Goal: Transaction & Acquisition: Purchase product/service

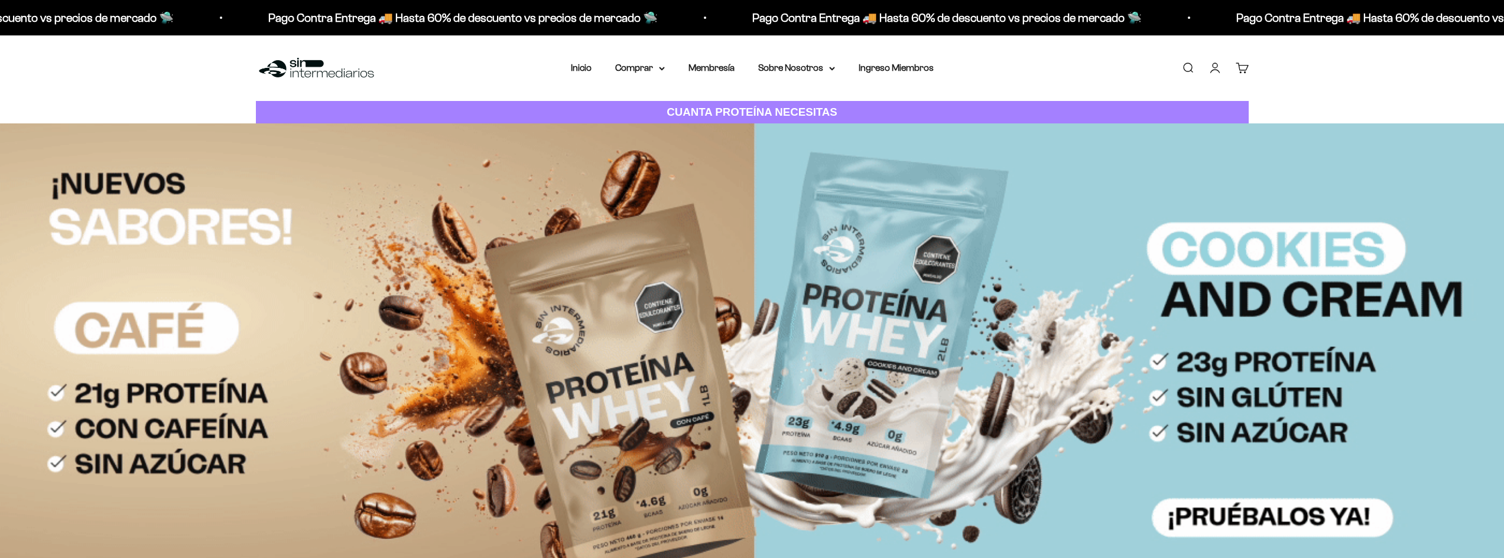
click at [1214, 67] on link "Iniciar sesión" at bounding box center [1214, 67] width 13 height 13
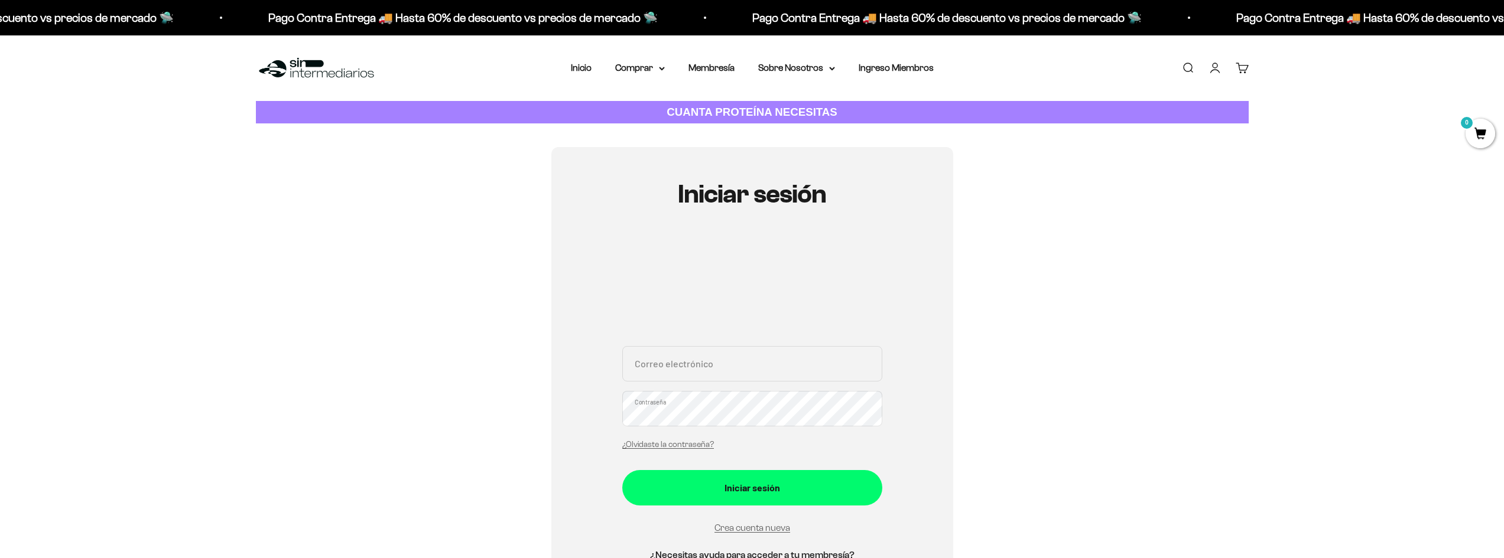
click at [695, 371] on input "Correo electrónico" at bounding box center [752, 363] width 260 height 35
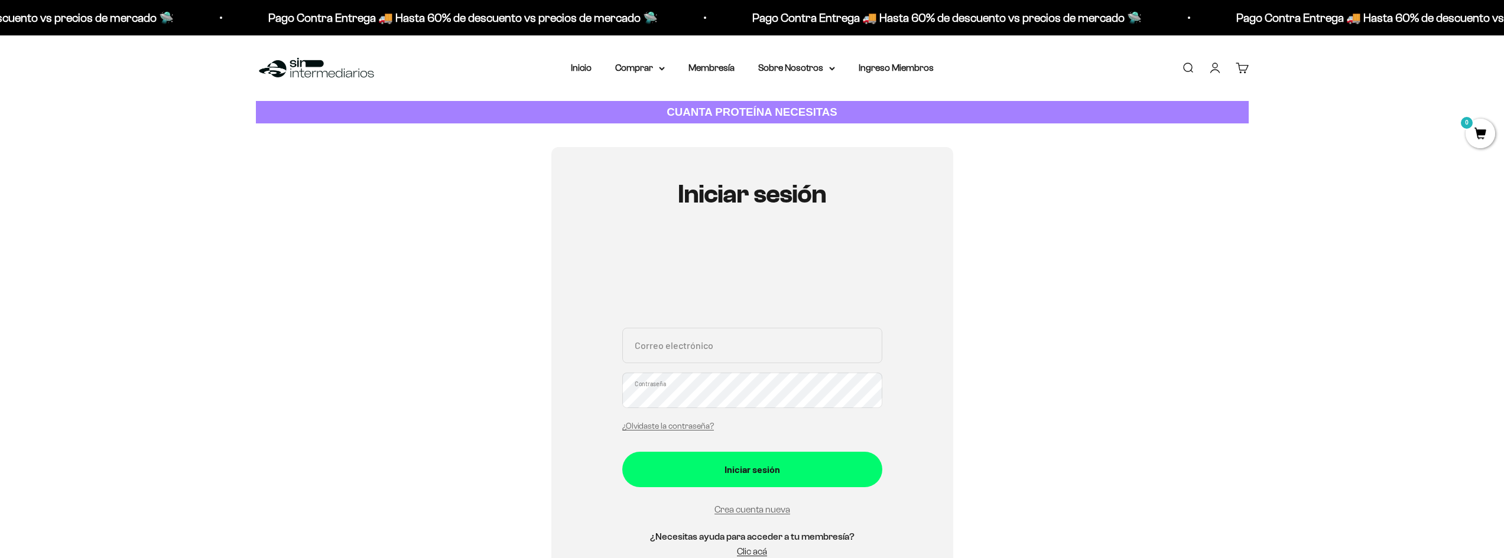
type input "jofunu@outlook.com"
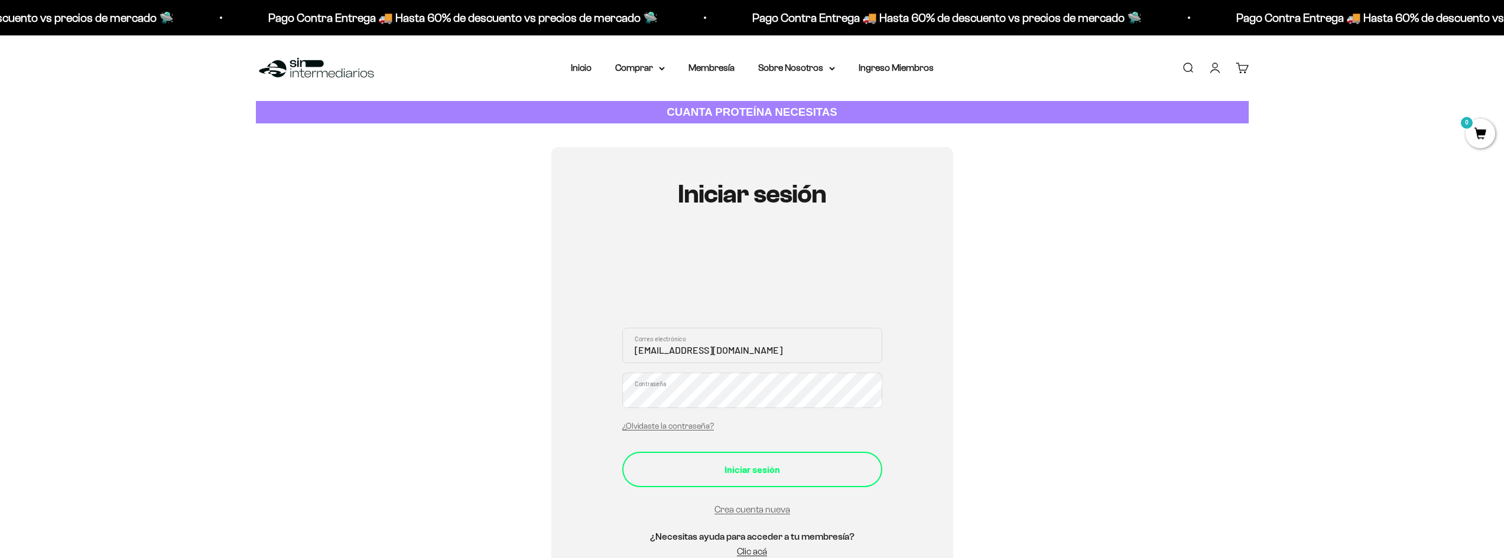
click at [677, 472] on div "Iniciar sesión" at bounding box center [752, 469] width 213 height 15
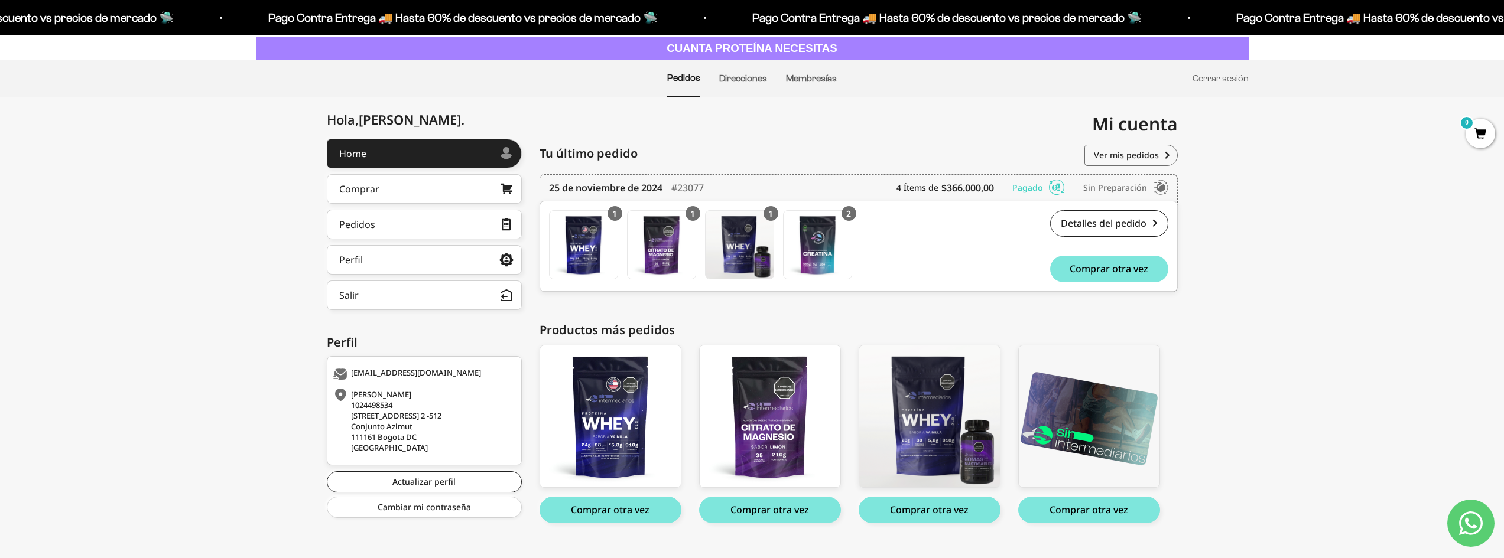
scroll to position [85, 0]
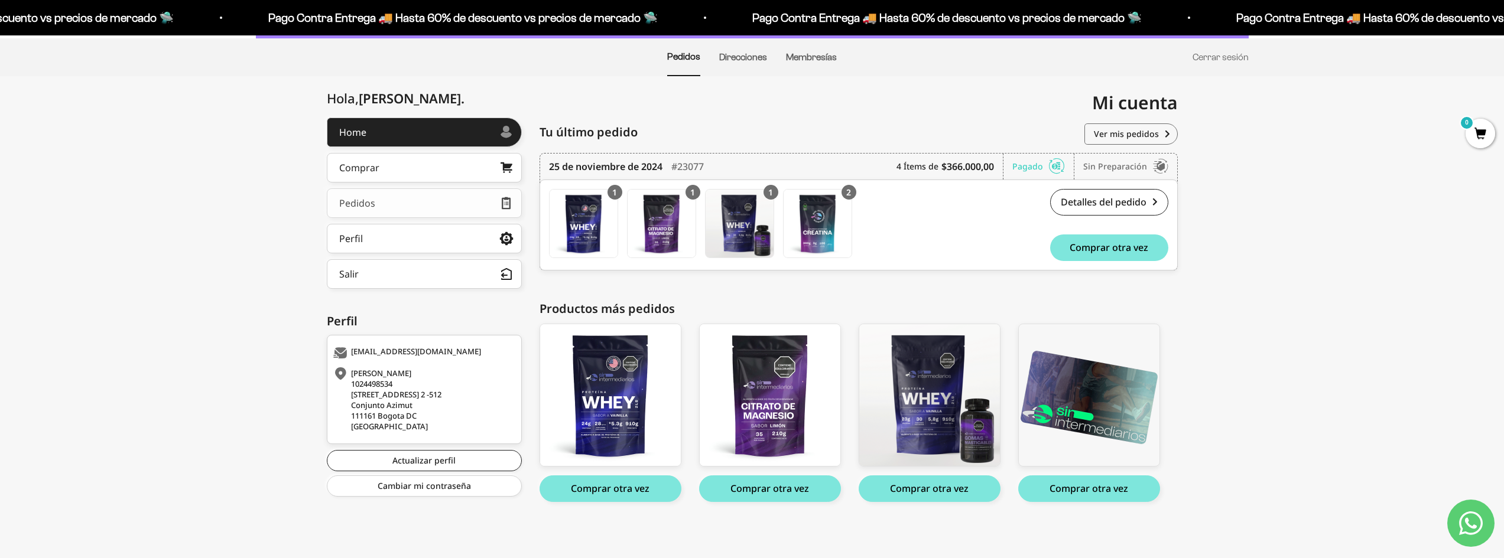
click at [401, 202] on link "Pedidos" at bounding box center [424, 204] width 195 height 30
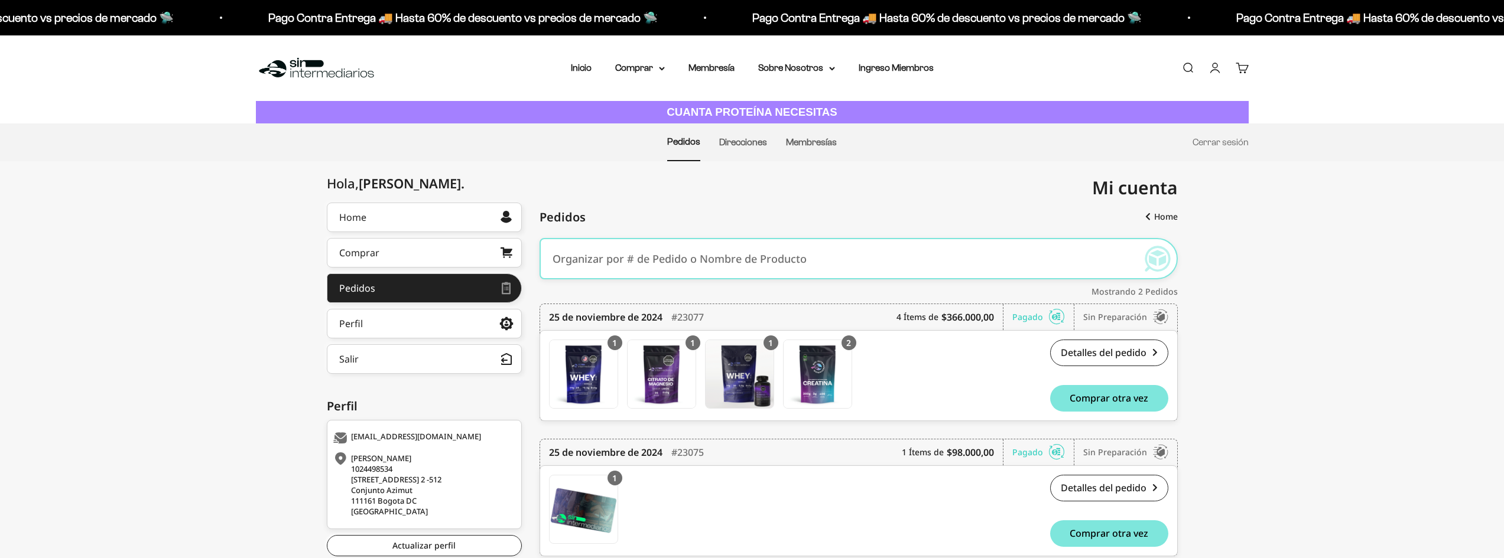
scroll to position [63, 0]
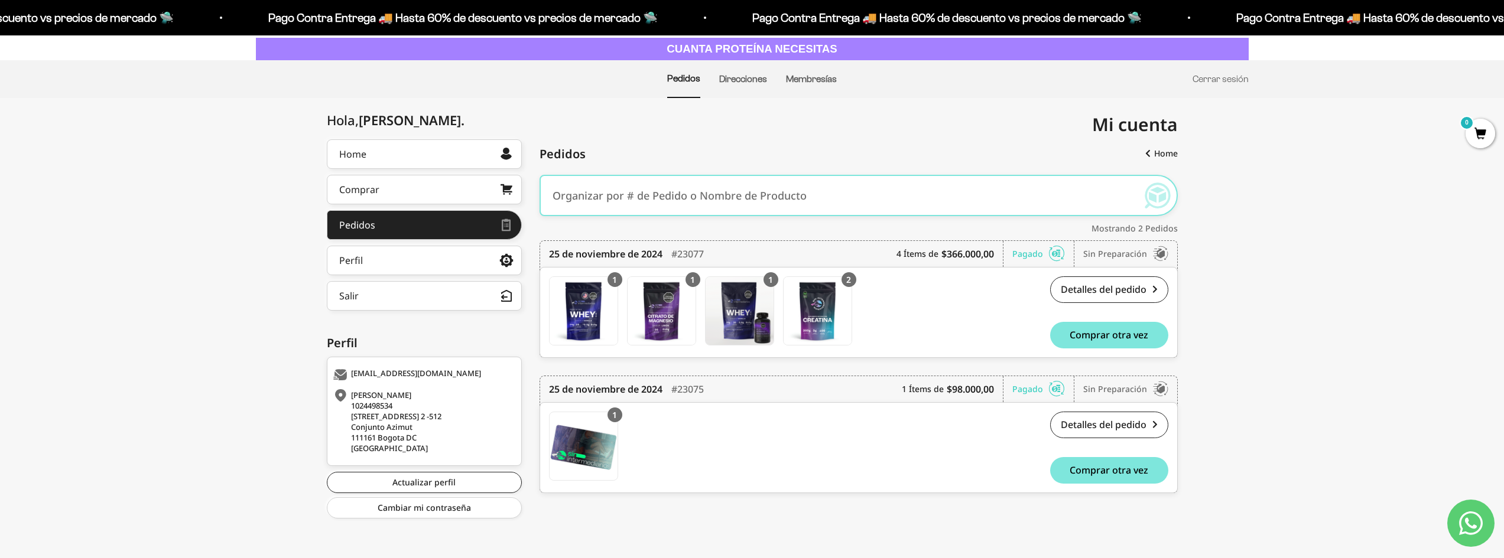
click at [1334, 417] on div "Hola, John Albert . Home Comprar Pedidos Perfil Información personal Direccione…" at bounding box center [752, 333] width 1504 height 389
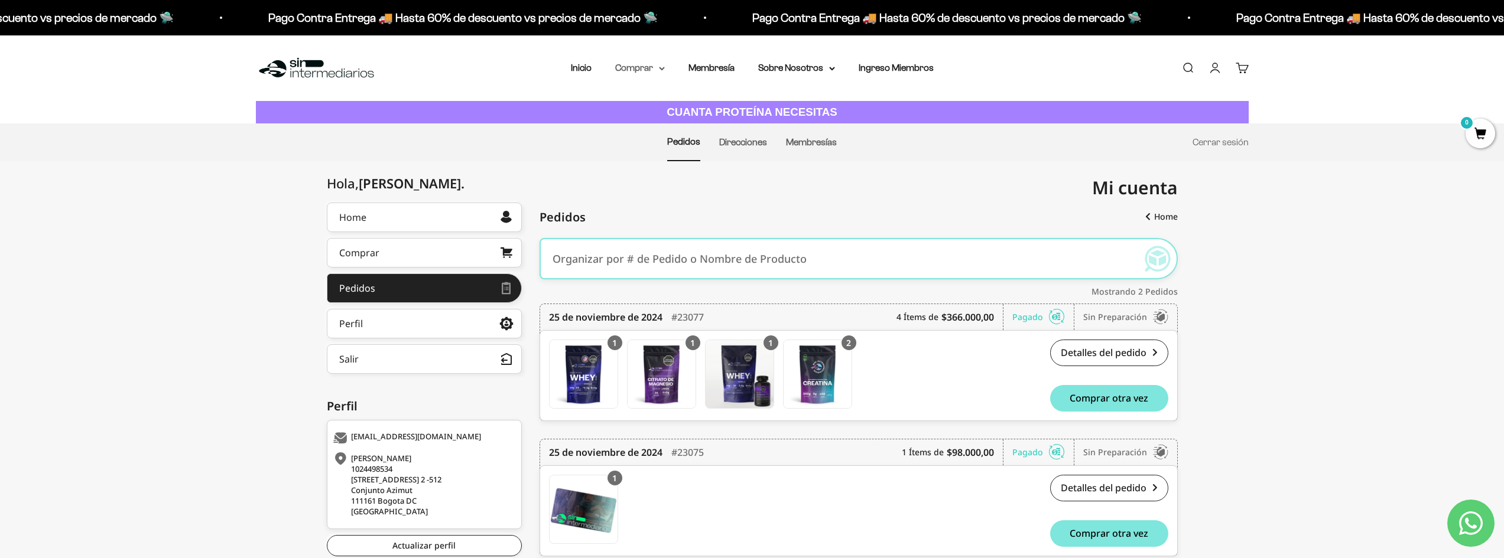
click at [633, 69] on summary "Comprar" at bounding box center [640, 67] width 50 height 15
click at [650, 106] on span "Proteínas" at bounding box center [642, 105] width 40 height 10
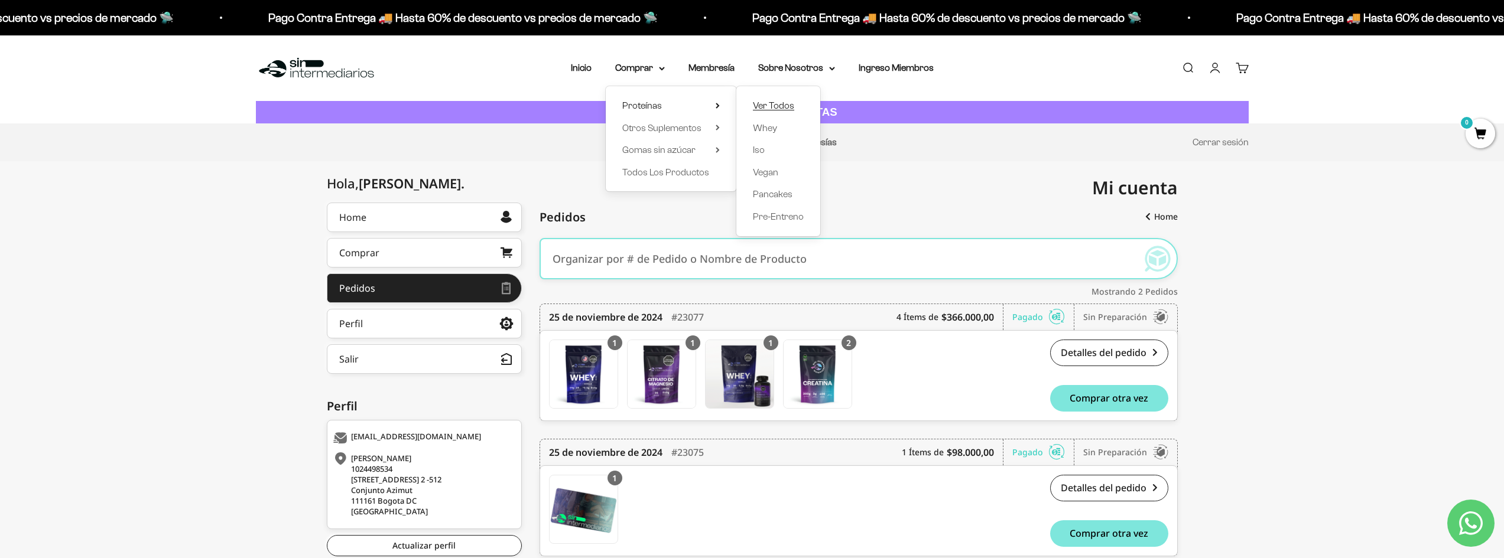
click at [768, 108] on span "Ver Todos" at bounding box center [773, 105] width 41 height 10
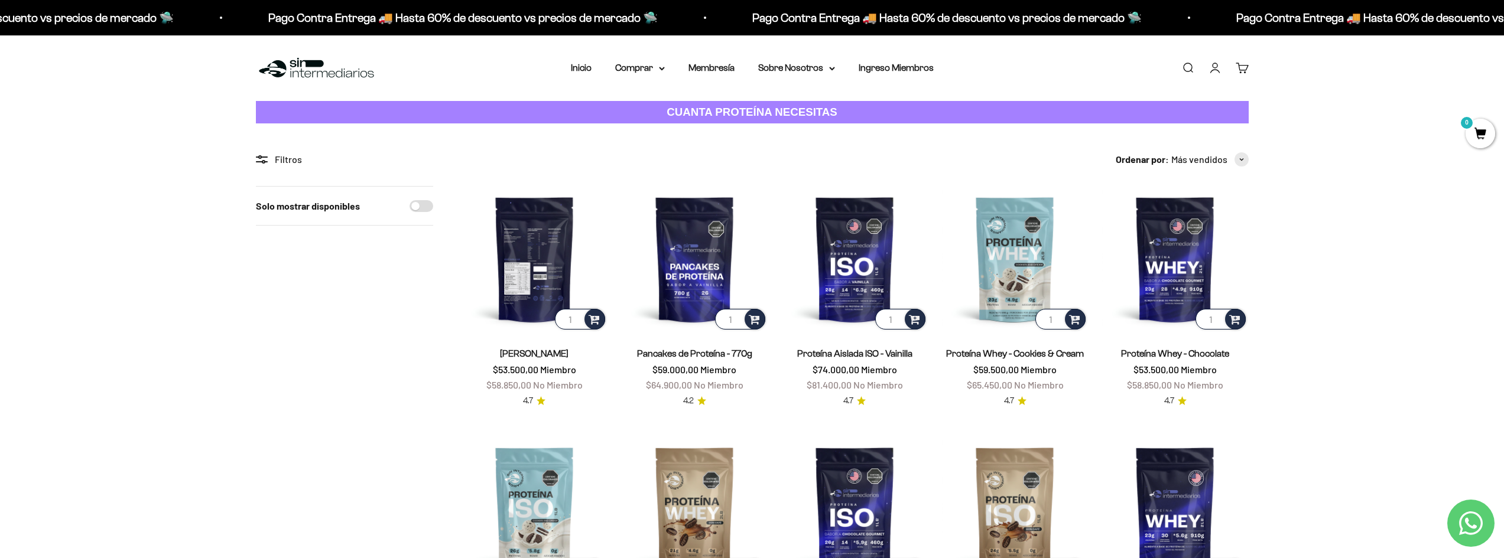
click at [544, 238] on img at bounding box center [535, 259] width 146 height 146
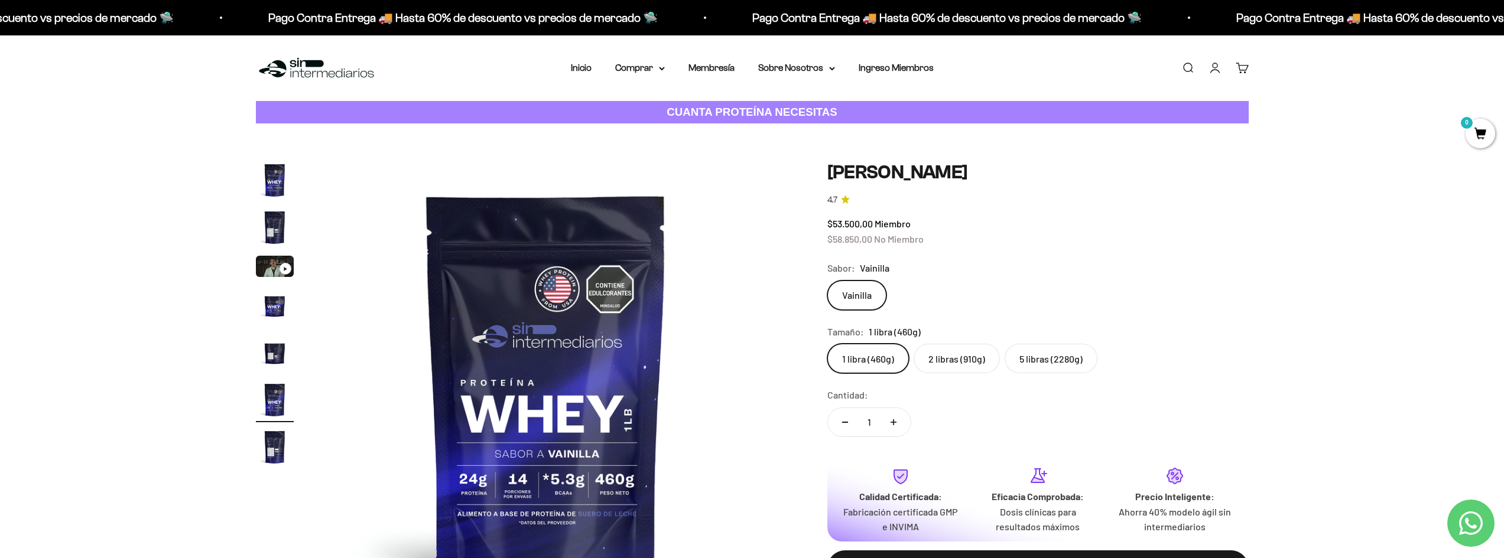
click at [274, 265] on img "Ir al artículo 3" at bounding box center [275, 266] width 38 height 21
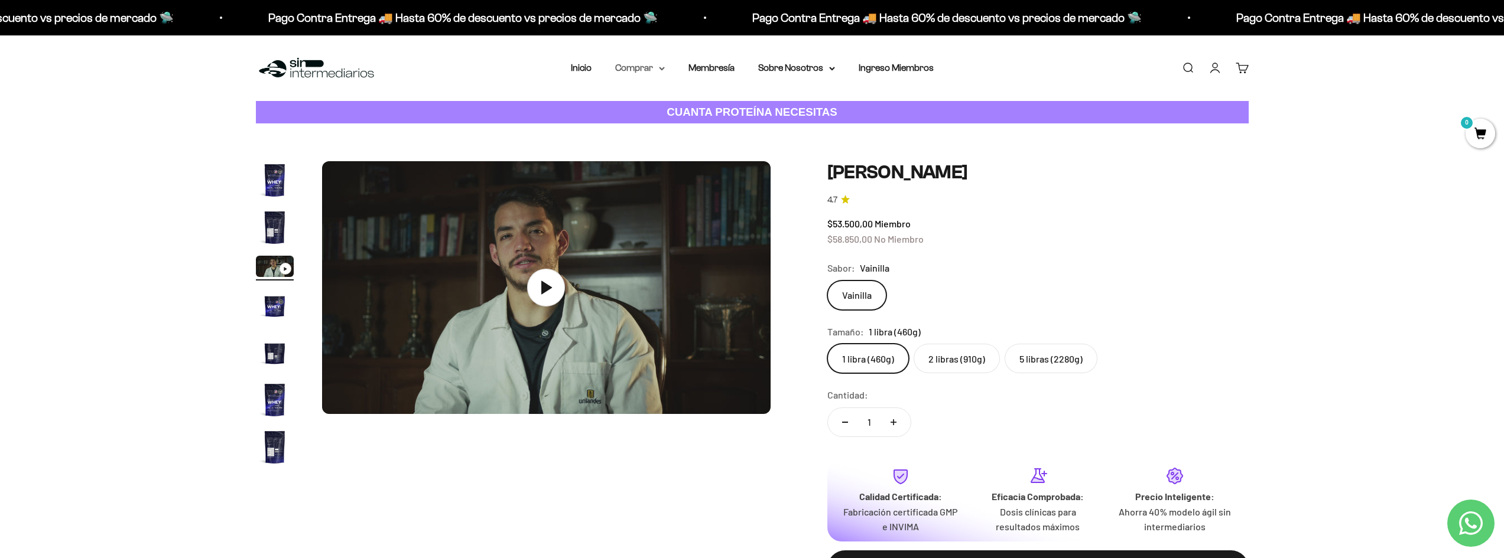
click at [641, 69] on summary "Comprar" at bounding box center [640, 67] width 50 height 15
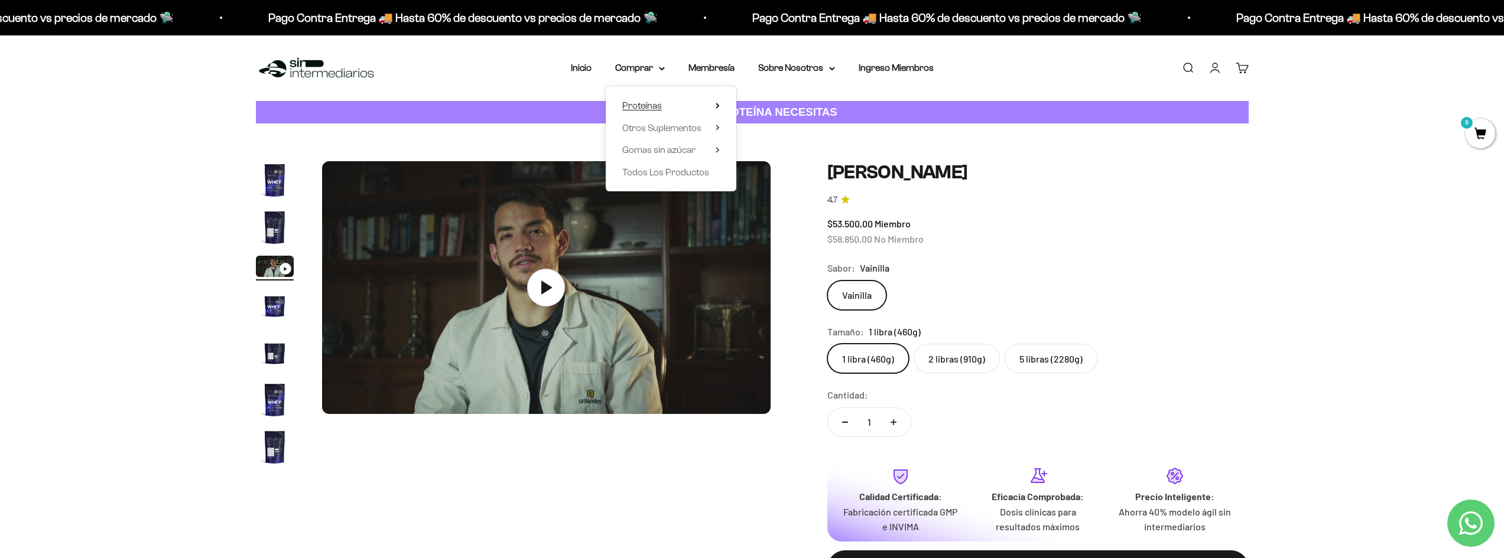
click at [651, 106] on span "Proteínas" at bounding box center [642, 105] width 40 height 10
click at [651, 128] on span "Otros Suplementos" at bounding box center [661, 128] width 79 height 10
click at [661, 147] on span "Gomas sin azúcar" at bounding box center [658, 150] width 73 height 10
click at [666, 129] on span "Otros Suplementos" at bounding box center [661, 128] width 79 height 10
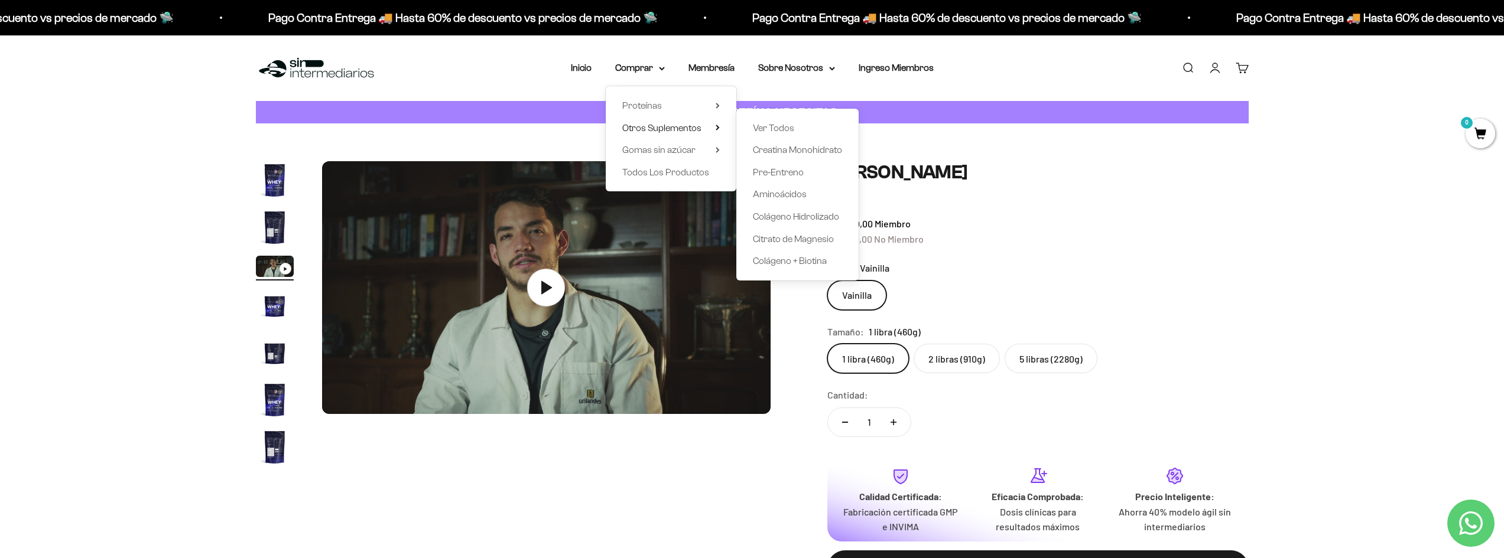
click at [1336, 229] on div "Zoom Ir al artículo 1 Ir al artículo 2 Ir al artículo 3 Ir al artículo 4 Ir al …" at bounding box center [752, 384] width 1504 height 520
